Goal: Information Seeking & Learning: Check status

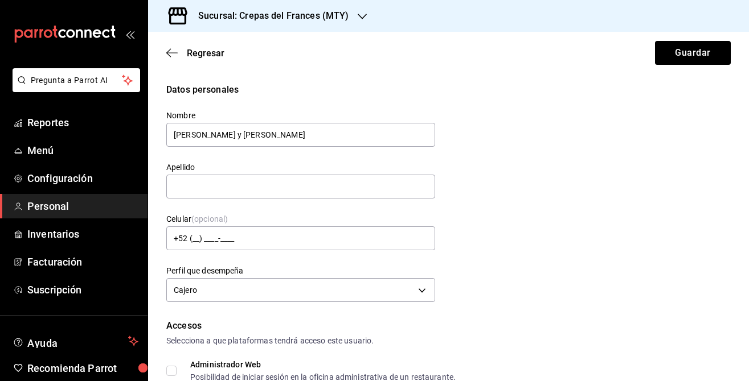
scroll to position [441, 0]
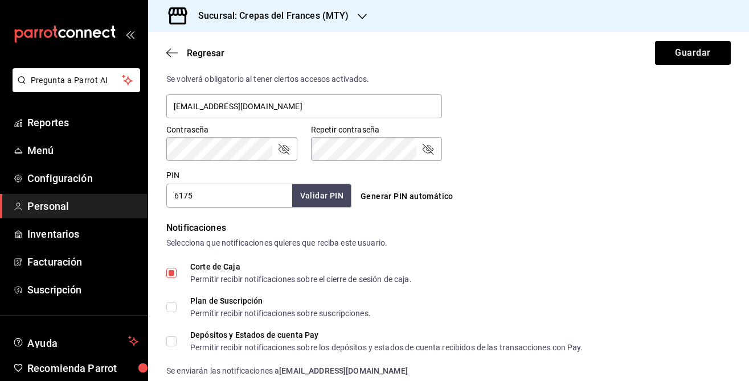
click at [188, 90] on div "Correo electrónico Se volverá obligatorio al tener ciertos accesos activados. […" at bounding box center [304, 90] width 276 height 59
click at [82, 38] on icon "mailbox folders" at bounding box center [79, 34] width 7 height 9
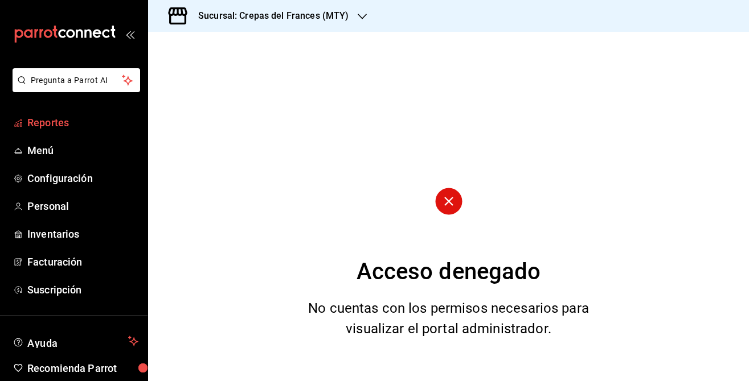
click at [71, 118] on span "Reportes" at bounding box center [82, 122] width 111 height 15
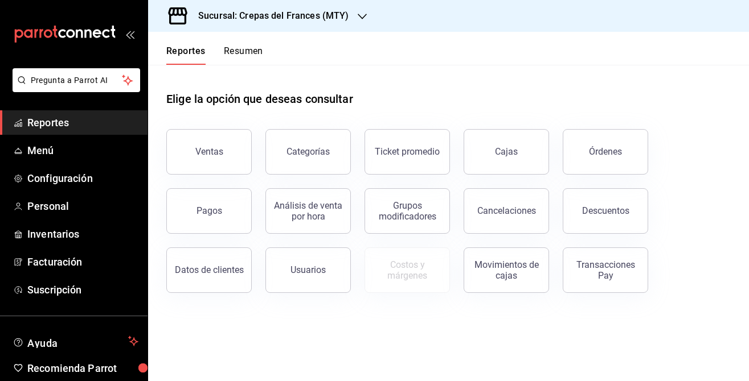
click at [264, 57] on header "Reportes Resumen" at bounding box center [448, 48] width 601 height 33
click at [258, 56] on button "Resumen" at bounding box center [243, 55] width 39 height 19
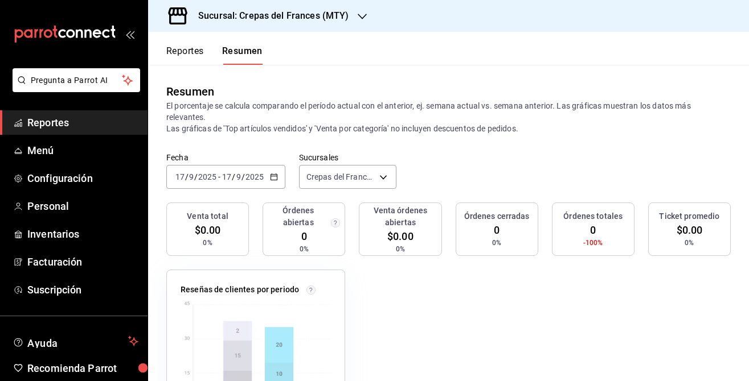
click at [265, 174] on div "[DATE] [DATE] - [DATE] [DATE]" at bounding box center [225, 177] width 119 height 24
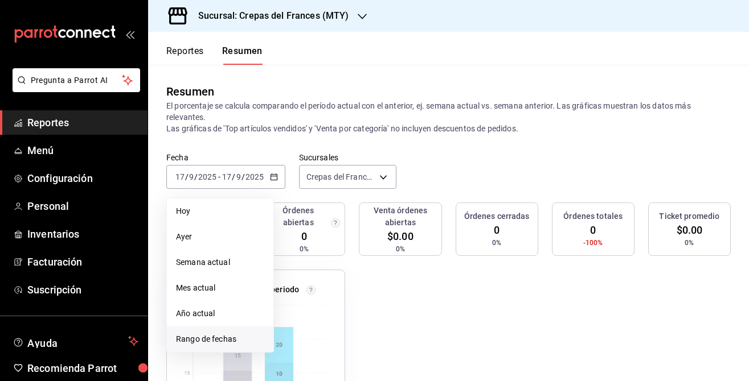
click at [235, 334] on span "Rango de fechas" at bounding box center [220, 340] width 88 height 12
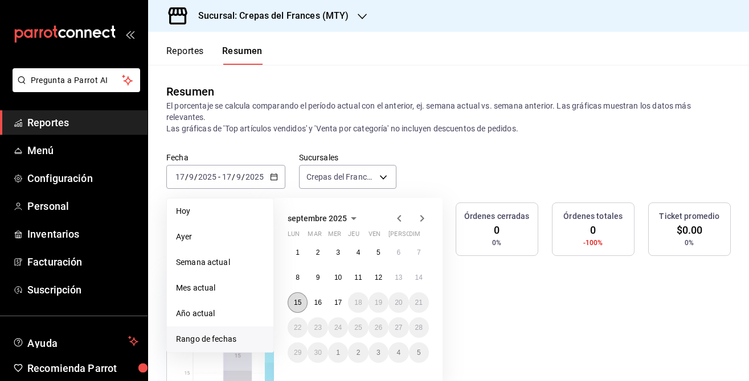
click at [305, 302] on button "15" at bounding box center [297, 303] width 20 height 20
click at [340, 304] on abbr "17" at bounding box center [337, 303] width 7 height 8
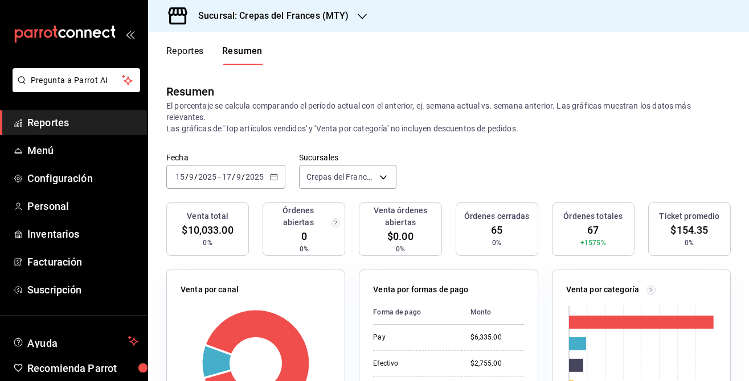
click at [347, 204] on div "Venta total $10,033.00 0% Órdenes abiertas 0 0% Venta órdenes abiertas $0.00 0%…" at bounding box center [448, 236] width 564 height 67
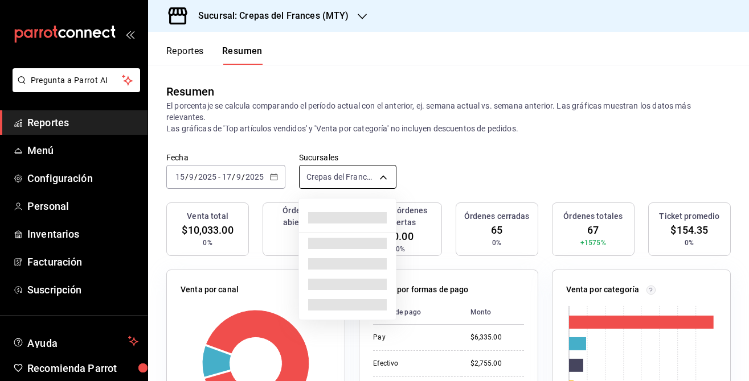
click at [348, 186] on body "Pregunta a Parrot AI Reportes Menú Configuración Personal Inventarios Facturaci…" at bounding box center [374, 190] width 749 height 381
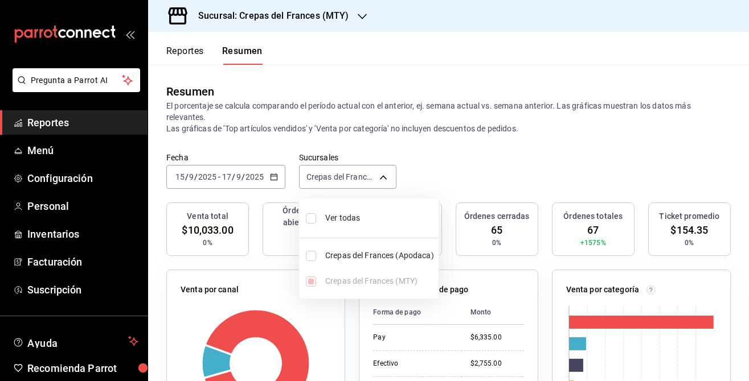
click at [321, 220] on li "Ver todas" at bounding box center [368, 218] width 139 height 30
type input "[object Object],[object Object]"
checkbox input "true"
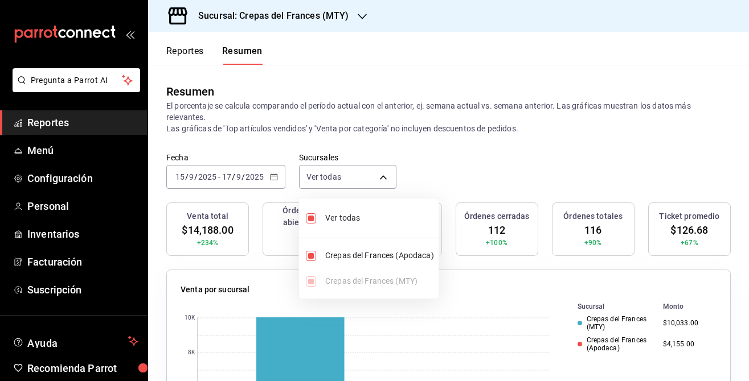
click at [423, 165] on div at bounding box center [374, 190] width 749 height 381
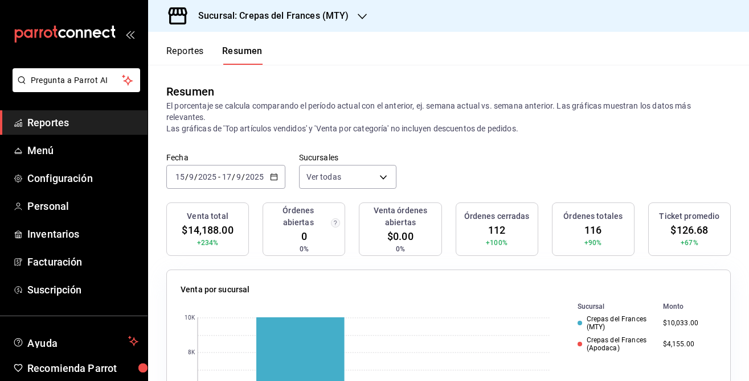
click at [257, 171] on div "[DATE] [DATE] - [DATE] [DATE]" at bounding box center [225, 177] width 119 height 24
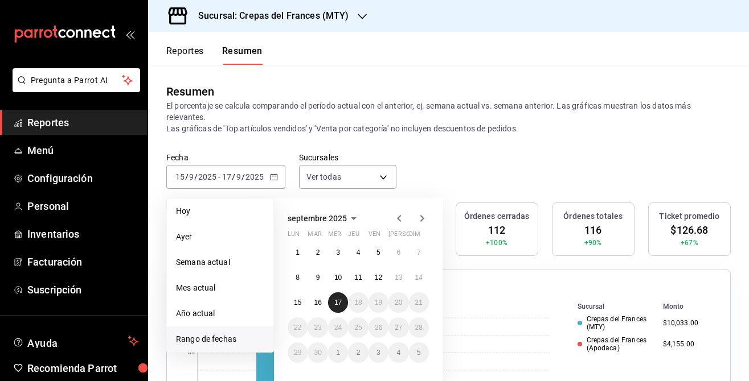
click at [343, 306] on button "17" at bounding box center [338, 303] width 20 height 20
click at [322, 302] on button "16" at bounding box center [317, 303] width 20 height 20
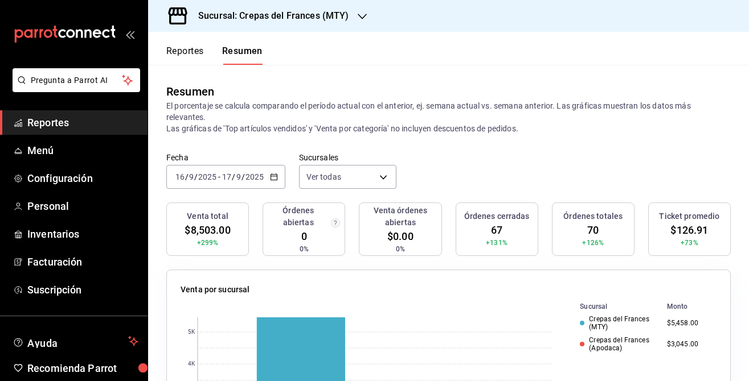
click at [270, 177] on icon "button" at bounding box center [274, 177] width 8 height 8
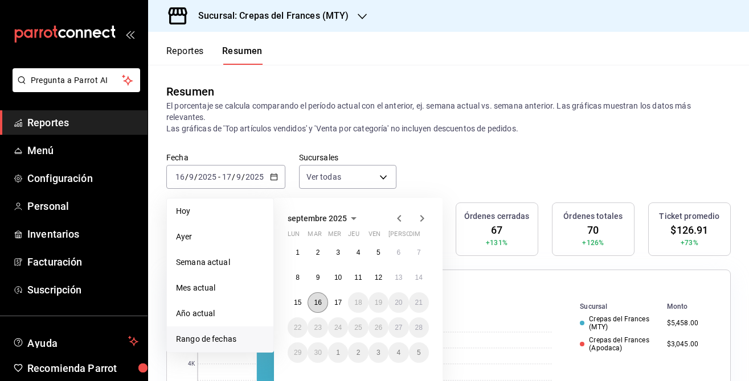
click at [314, 303] on abbr "16" at bounding box center [317, 303] width 7 height 8
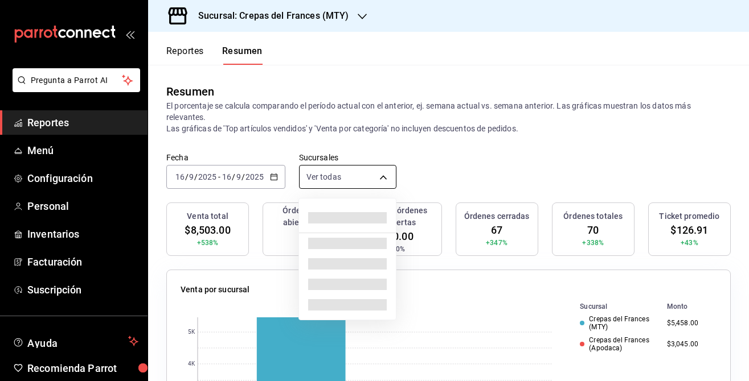
click at [355, 179] on body "Pregunta a Parrot AI Reportes Menú Configuración Personal Inventarios Facturaci…" at bounding box center [374, 190] width 749 height 381
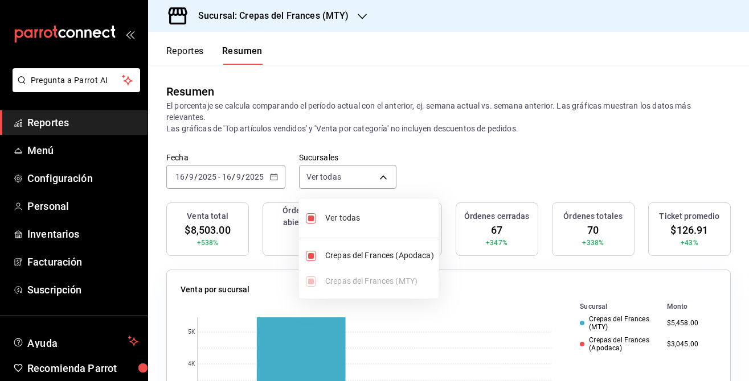
click at [323, 232] on li "Ver todas" at bounding box center [368, 218] width 139 height 30
type input "[object Object]"
checkbox input "false"
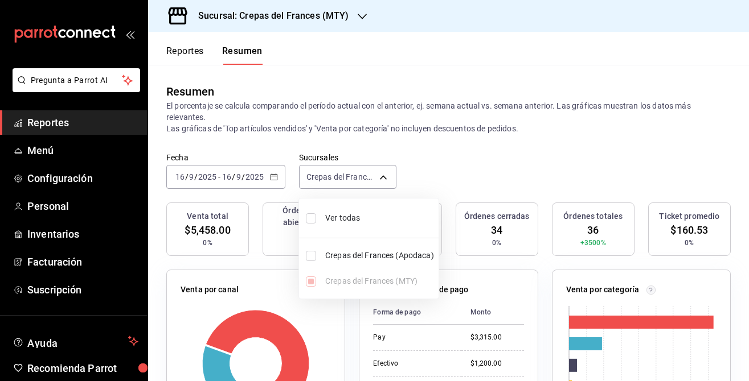
click at [270, 157] on div at bounding box center [374, 190] width 749 height 381
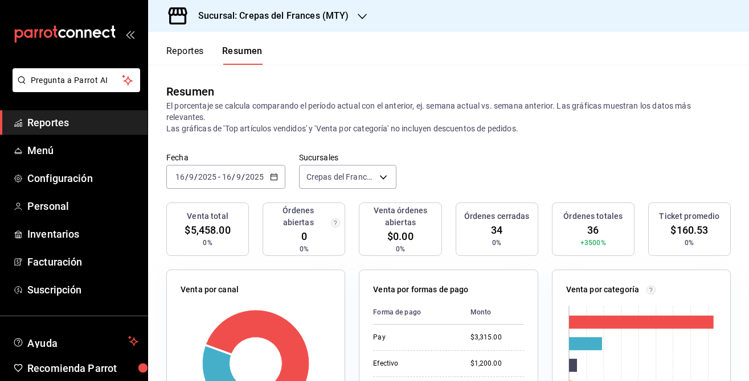
click at [262, 176] on input "2025" at bounding box center [254, 176] width 19 height 9
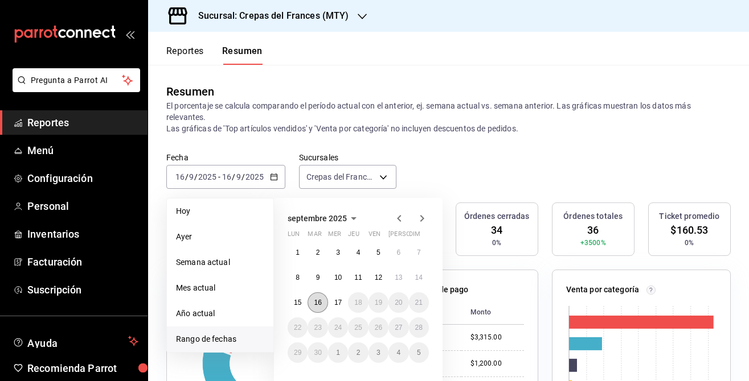
click at [320, 302] on abbr "16" at bounding box center [317, 303] width 7 height 8
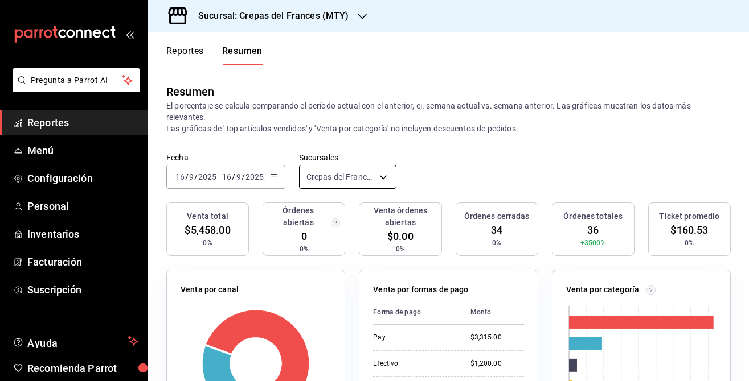
click at [331, 176] on body "Pregunta a Parrot AI Reportes Menú Configuración Personal Inventarios Facturaci…" at bounding box center [374, 190] width 749 height 381
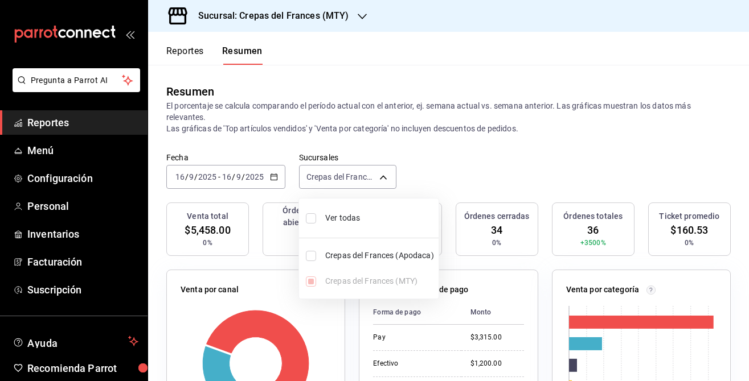
click at [348, 254] on span "Crepas del Frances (Apodaca)" at bounding box center [379, 256] width 109 height 12
type input "[object Object],[object Object]"
checkbox input "true"
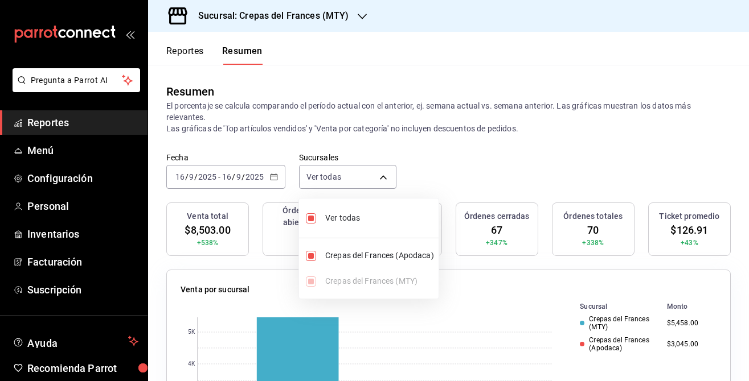
click at [324, 217] on li "Ver todas" at bounding box center [368, 218] width 139 height 30
type input "[object Object]"
checkbox input "false"
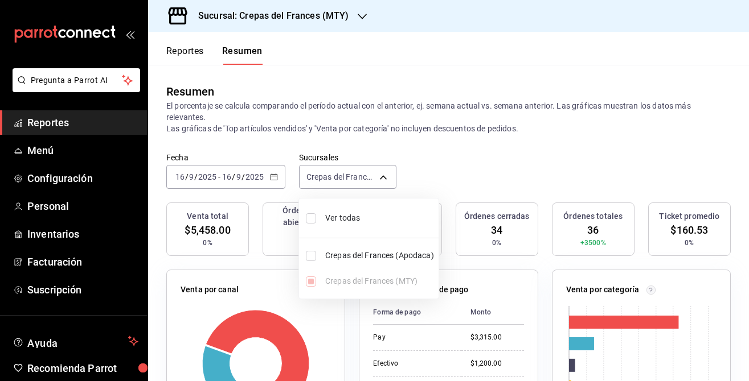
click at [271, 10] on div at bounding box center [374, 190] width 749 height 381
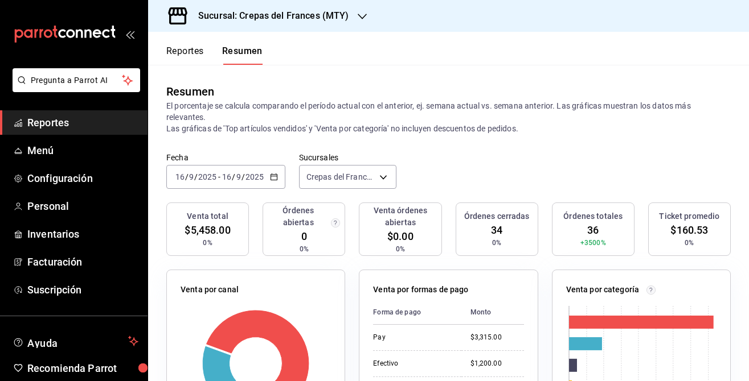
click at [269, 23] on div "Sucursal: Crepas del Frances (MTY)" at bounding box center [264, 16] width 214 height 32
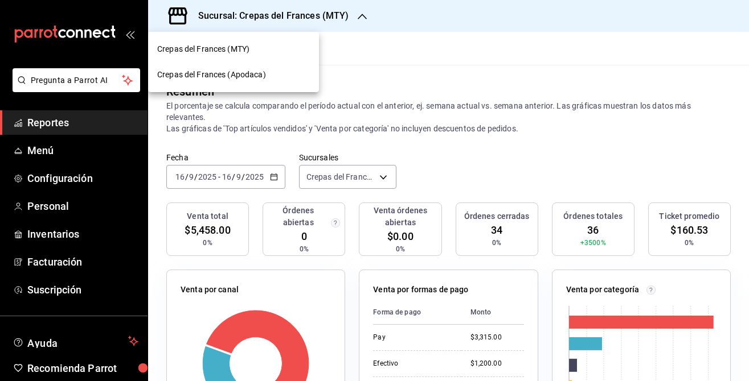
click at [263, 69] on span "Crepas del Frances (Apodaca)" at bounding box center [211, 75] width 109 height 12
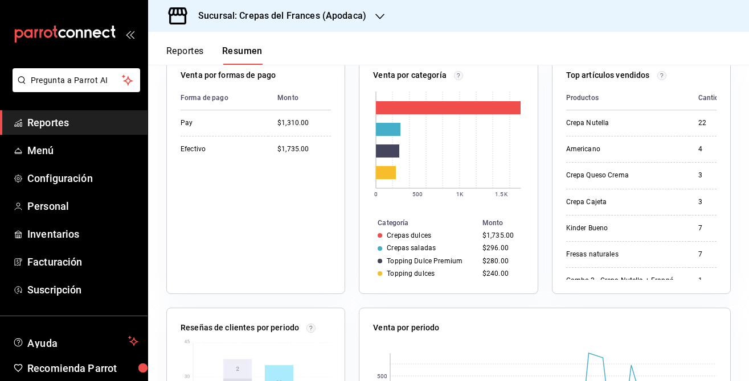
scroll to position [210, 0]
